Goal: Book appointment/travel/reservation

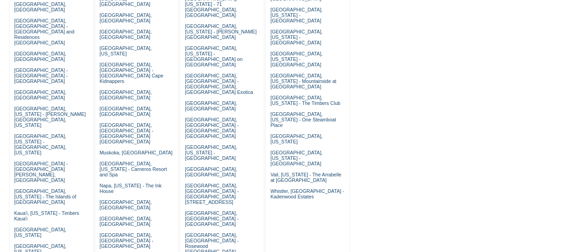
scroll to position [154, 0]
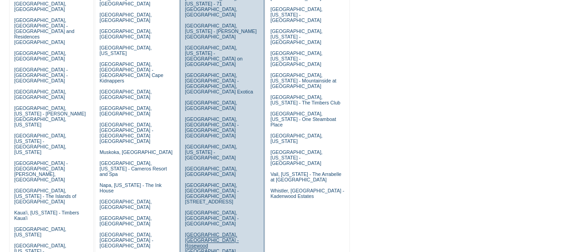
click at [238, 231] on link "[GEOGRAPHIC_DATA], [GEOGRAPHIC_DATA] - Rosewood [GEOGRAPHIC_DATA]" at bounding box center [212, 242] width 54 height 22
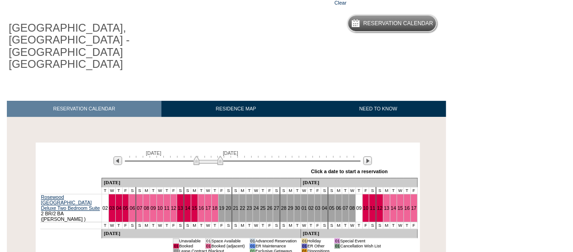
scroll to position [72, 0]
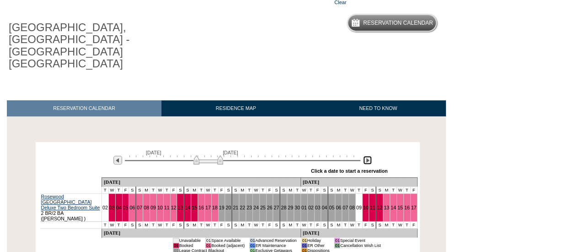
click at [366, 156] on img at bounding box center [367, 160] width 9 height 9
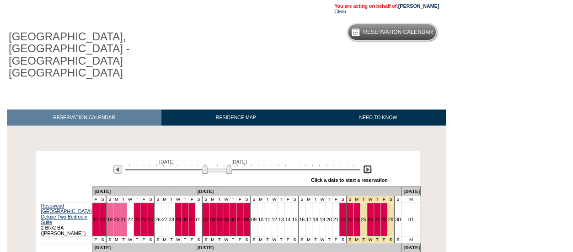
scroll to position [40, 0]
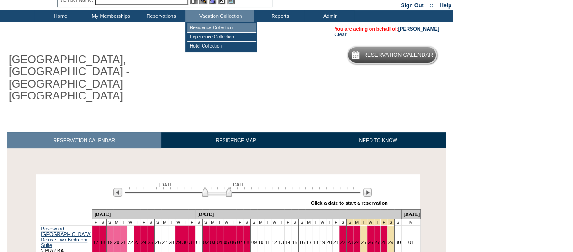
click at [226, 26] on td "Residence Collection" at bounding box center [222, 27] width 69 height 9
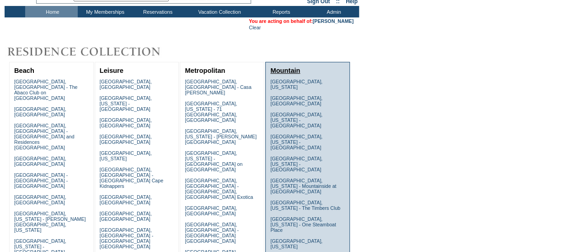
scroll to position [240, 0]
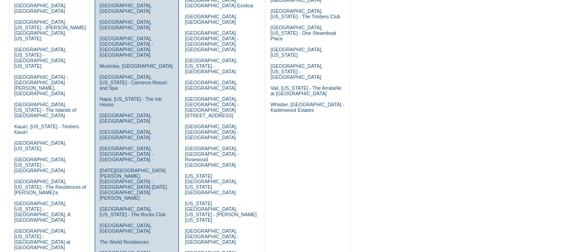
click at [141, 119] on td "[GEOGRAPHIC_DATA], [GEOGRAPHIC_DATA] [GEOGRAPHIC_DATA], [US_STATE] - [GEOGRAPHI…" at bounding box center [136, 112] width 79 height 455
click at [146, 206] on link "[GEOGRAPHIC_DATA], [US_STATE] - The Rocks Club" at bounding box center [133, 211] width 66 height 11
